Goal: Information Seeking & Learning: Find specific page/section

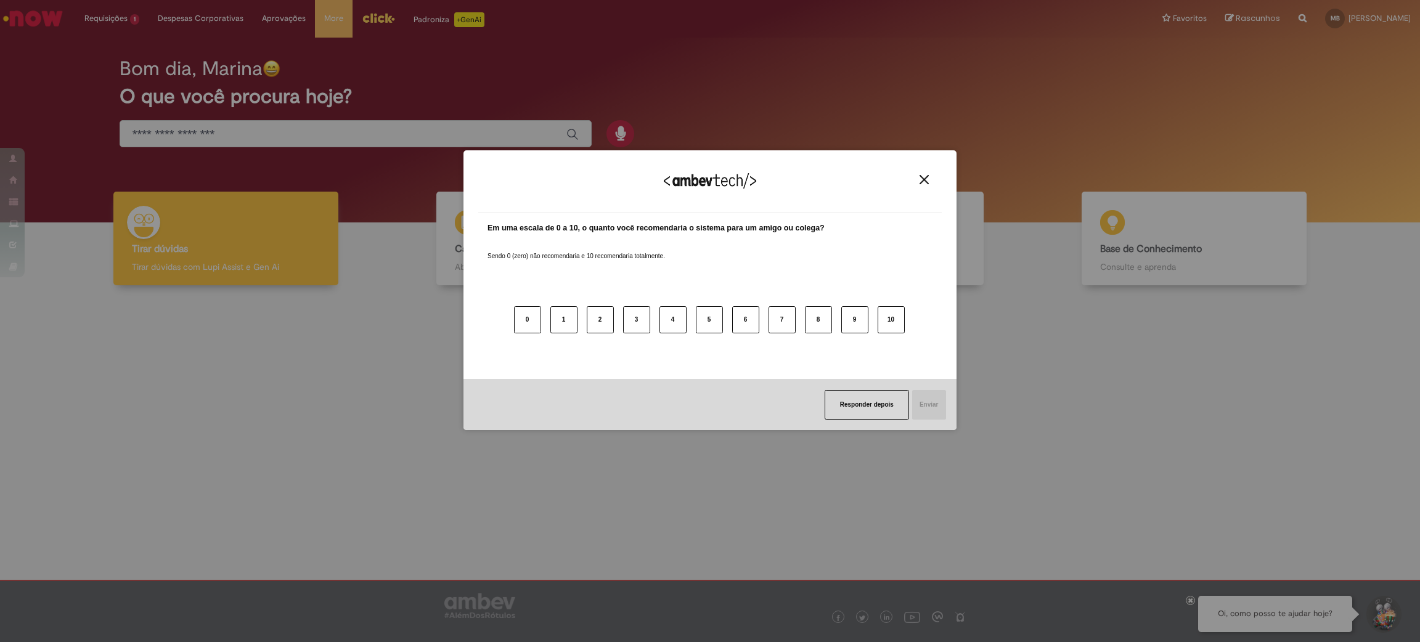
click at [924, 176] on img "Close" at bounding box center [923, 179] width 9 height 9
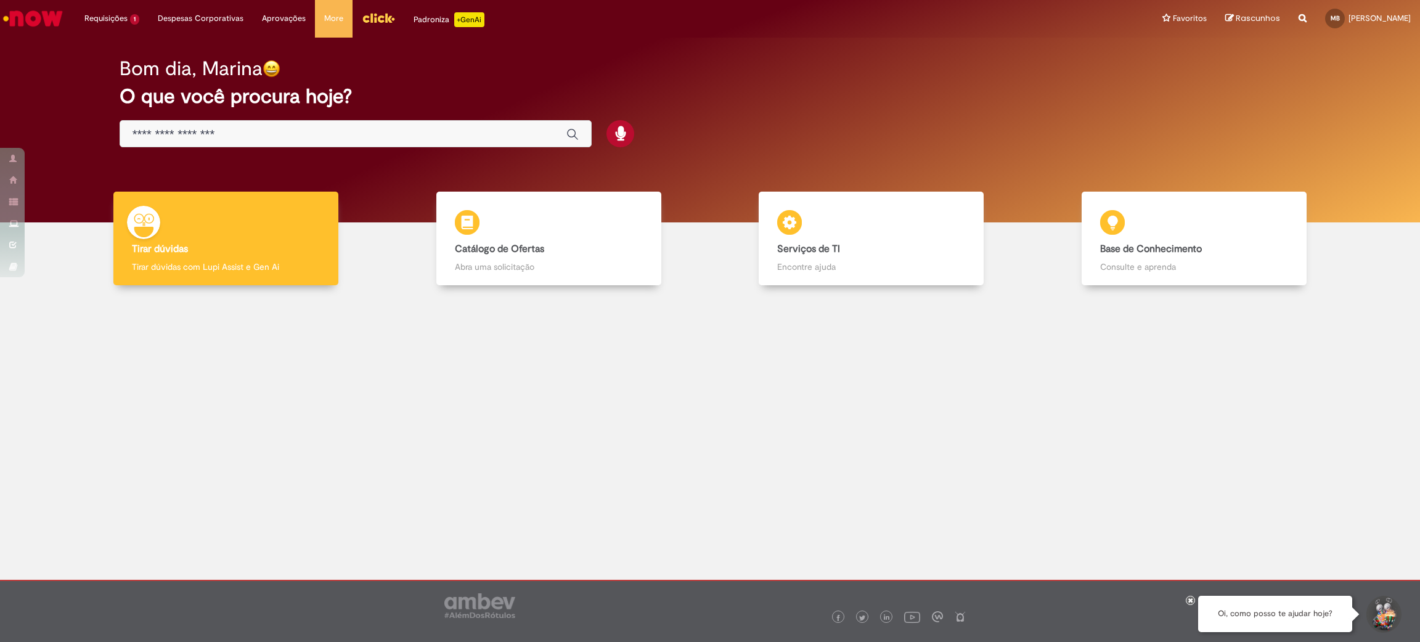
click at [428, 133] on input "Basta digitar aqui" at bounding box center [343, 135] width 422 height 14
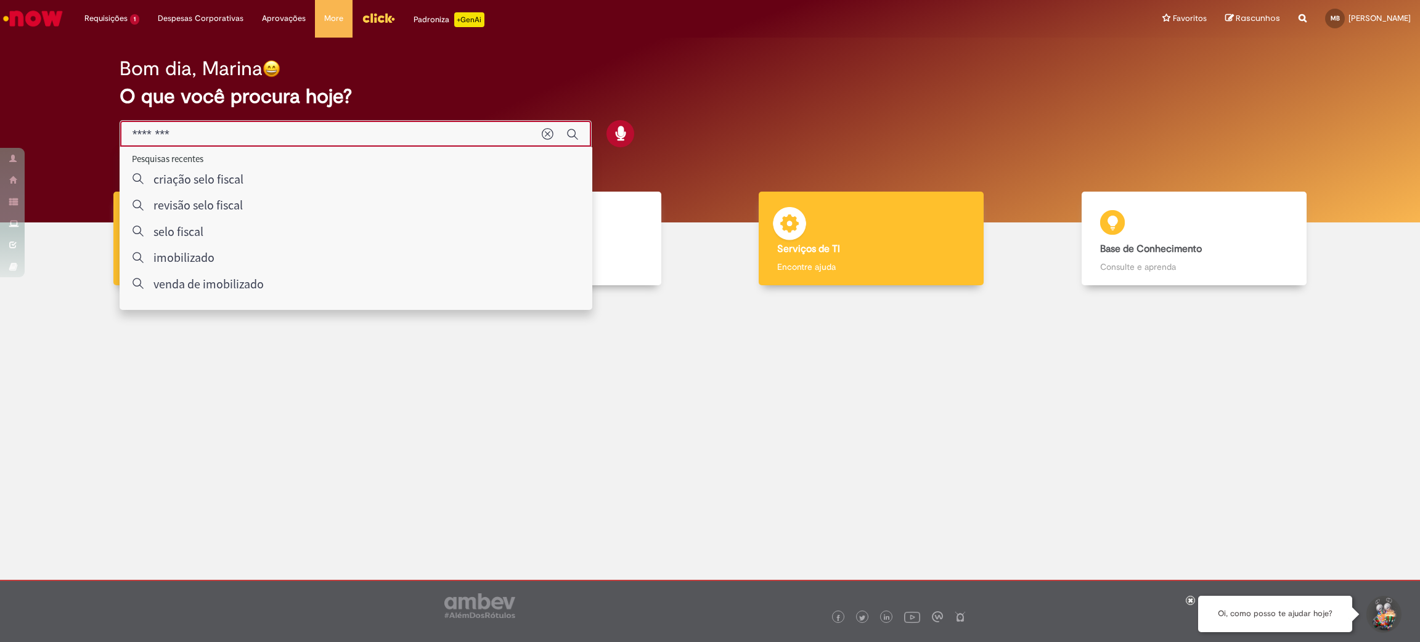
type input "*********"
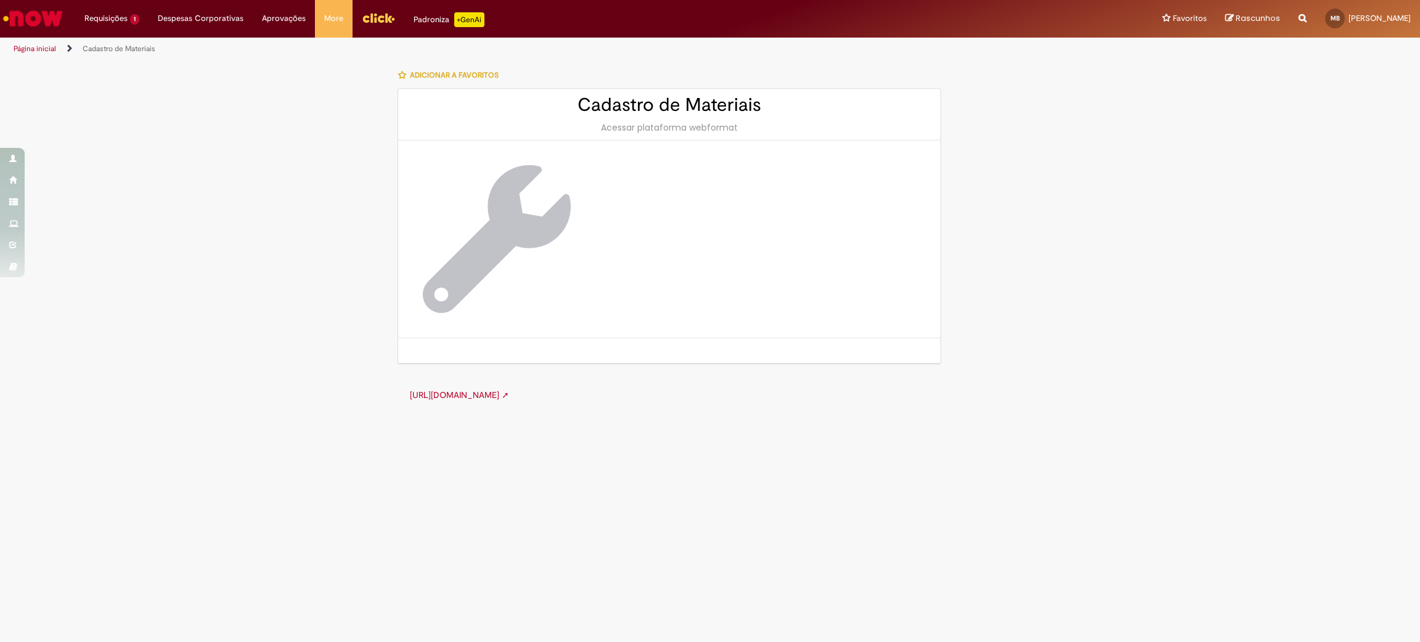
drag, startPoint x: 36, startPoint y: 13, endPoint x: 43, endPoint y: 18, distance: 8.4
click at [36, 13] on img "Ir para a Homepage" at bounding box center [32, 18] width 63 height 25
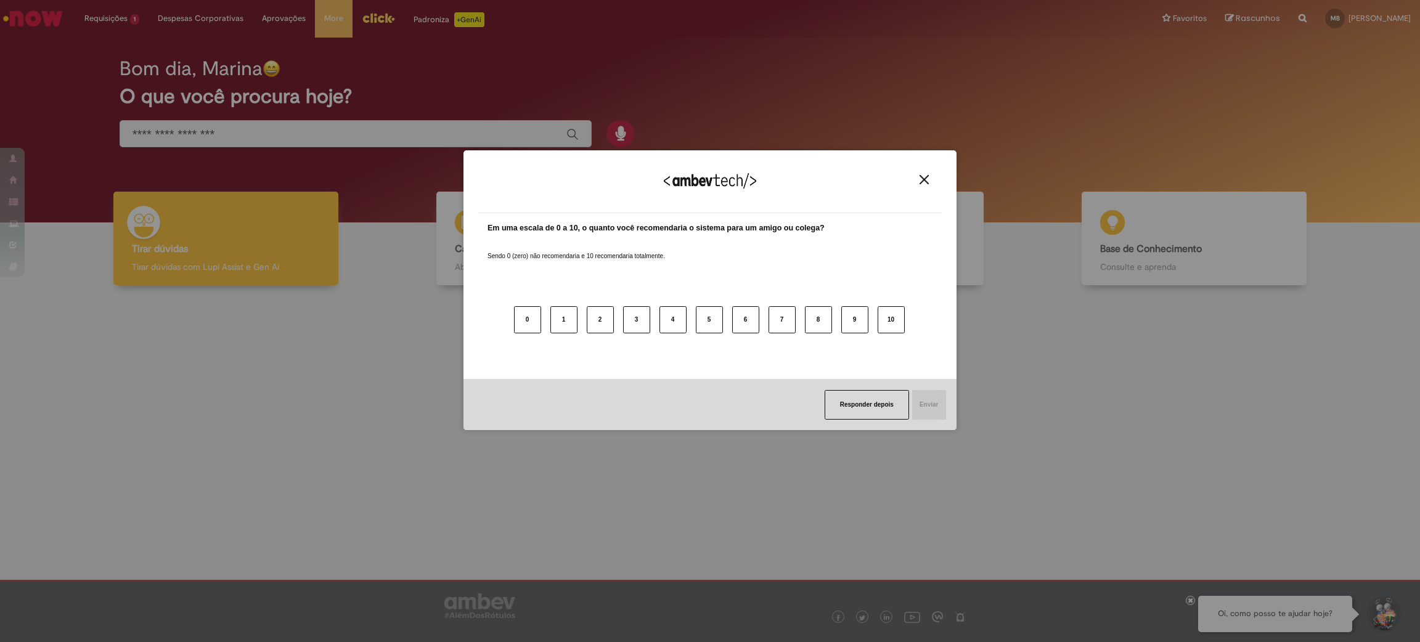
click at [926, 177] on img "Close" at bounding box center [923, 179] width 9 height 9
